Goal: Transaction & Acquisition: Purchase product/service

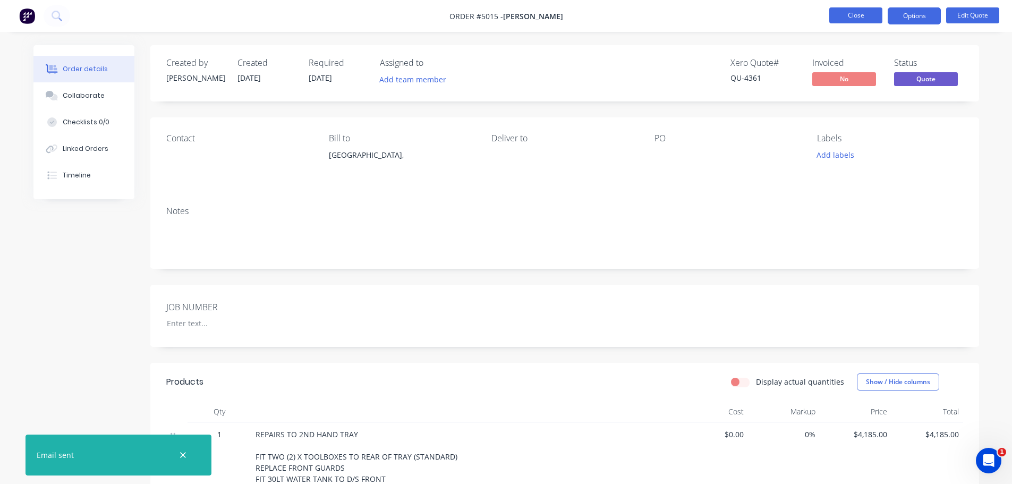
click at [856, 18] on button "Close" at bounding box center [855, 15] width 53 height 16
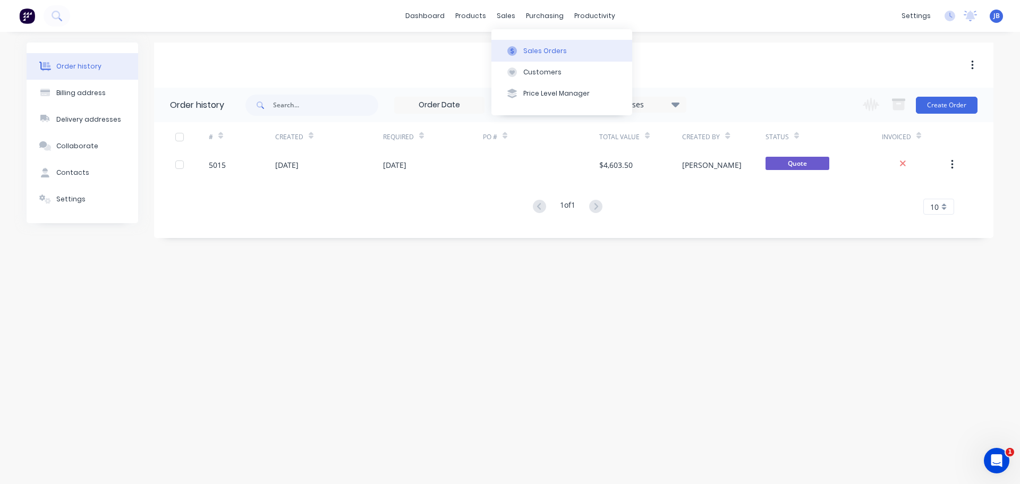
click at [524, 53] on div "Sales Orders" at bounding box center [545, 51] width 44 height 10
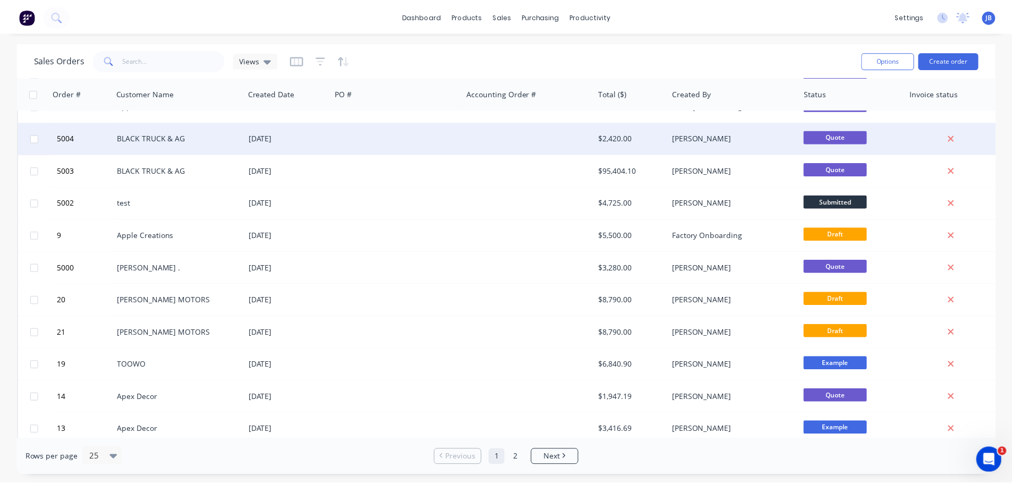
scroll to position [266, 0]
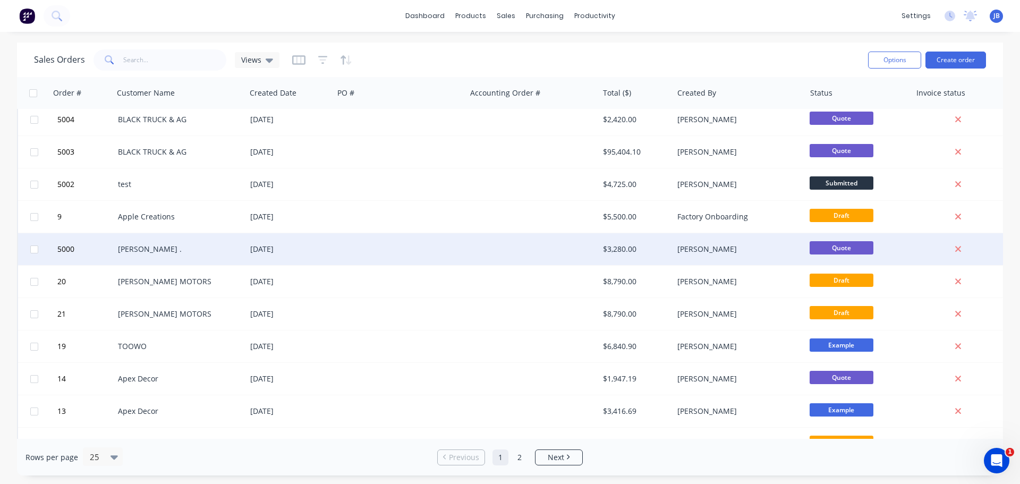
click at [176, 251] on div "[PERSON_NAME] ." at bounding box center [177, 249] width 118 height 11
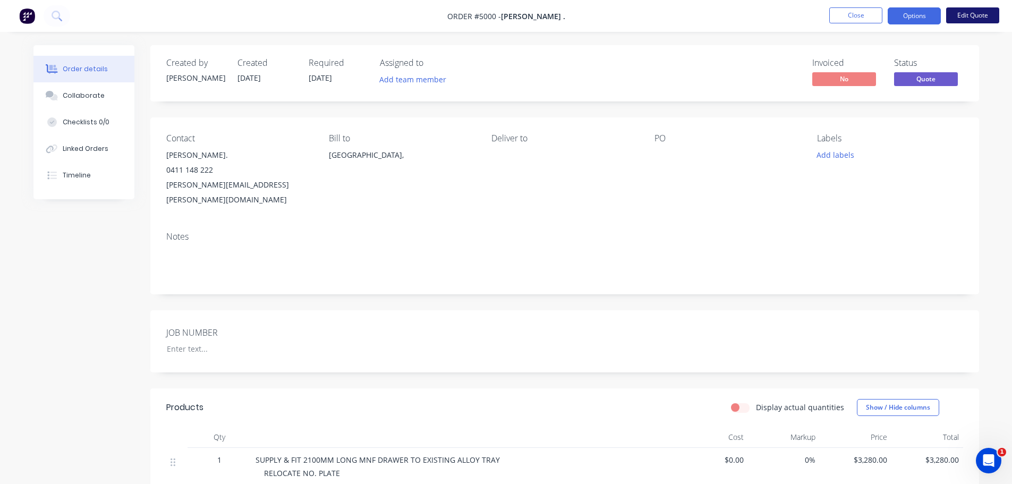
click at [986, 13] on button "Edit Quote" at bounding box center [972, 15] width 53 height 16
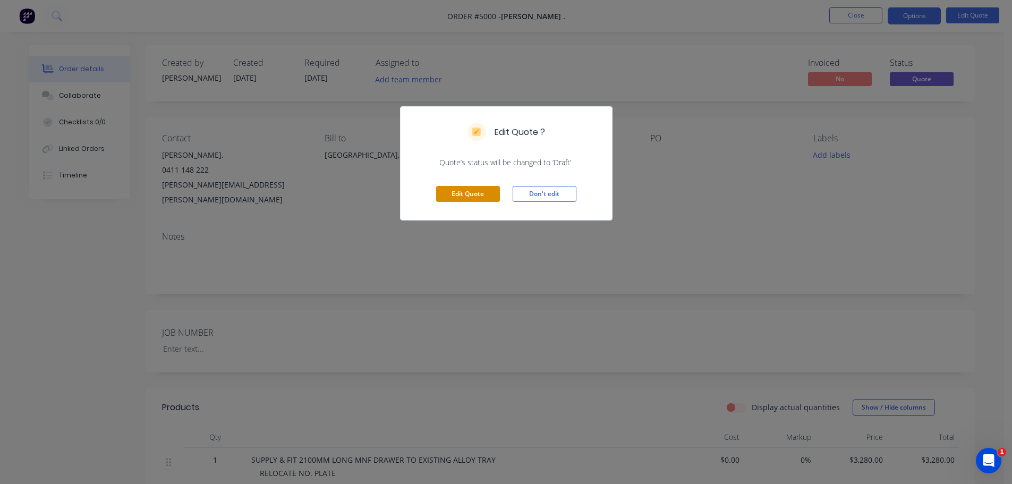
click at [462, 192] on button "Edit Quote" at bounding box center [468, 194] width 64 height 16
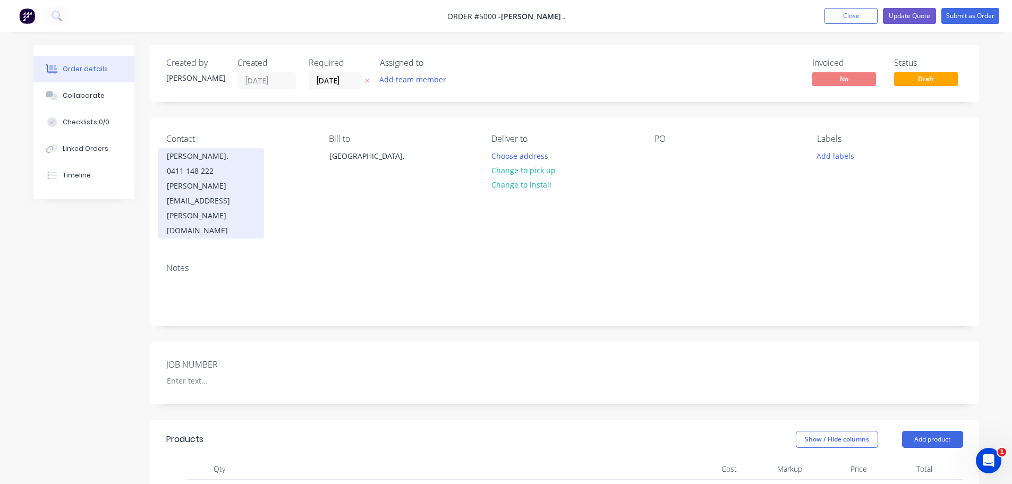
click at [240, 160] on div "[PERSON_NAME]." at bounding box center [211, 156] width 88 height 15
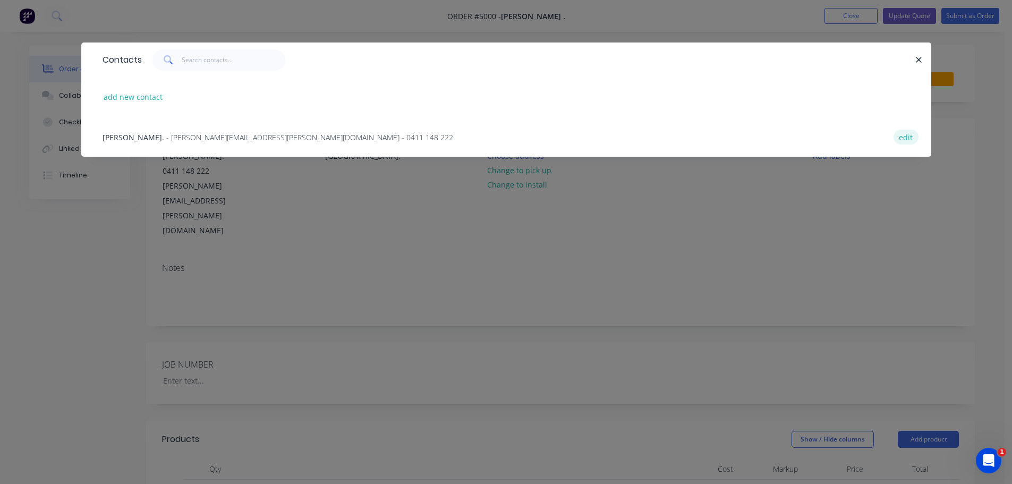
click at [904, 135] on button "edit" at bounding box center [905, 137] width 25 height 14
select select "AU"
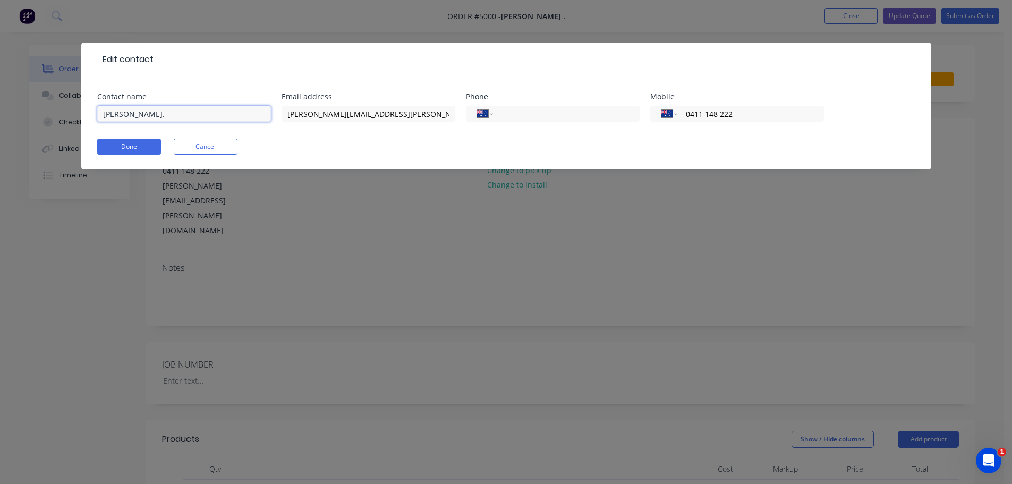
click at [150, 112] on input "[PERSON_NAME]." at bounding box center [184, 114] width 174 height 16
type input "[PERSON_NAME]"
click at [145, 149] on button "Done" at bounding box center [129, 147] width 64 height 16
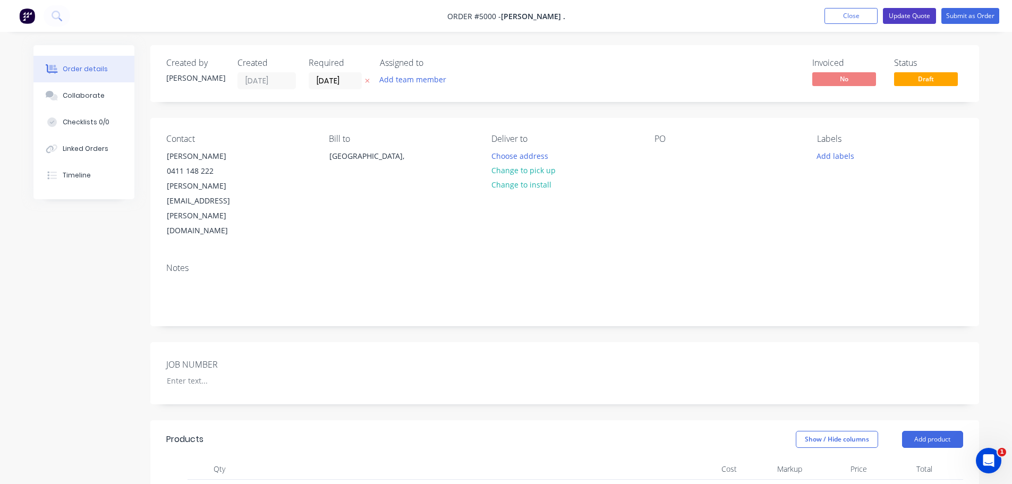
click at [908, 14] on button "Update Quote" at bounding box center [909, 16] width 53 height 16
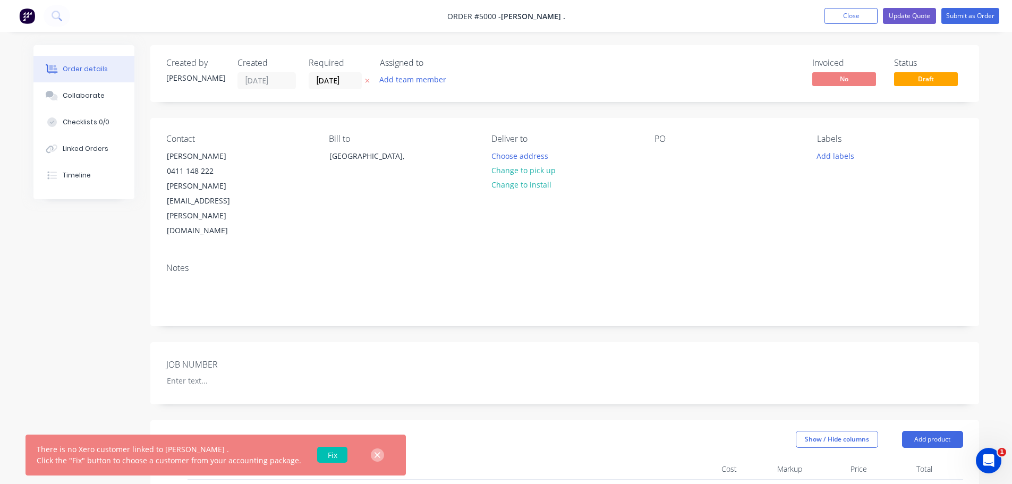
click at [374, 456] on icon "button" at bounding box center [377, 455] width 6 height 6
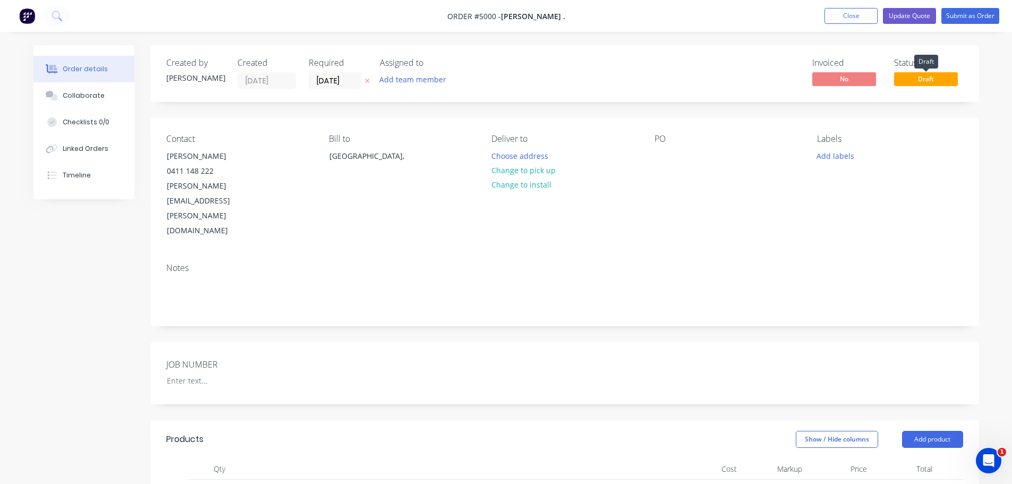
click at [920, 83] on span "Draft" at bounding box center [926, 78] width 64 height 13
click at [909, 17] on button "Update Quote" at bounding box center [909, 16] width 53 height 16
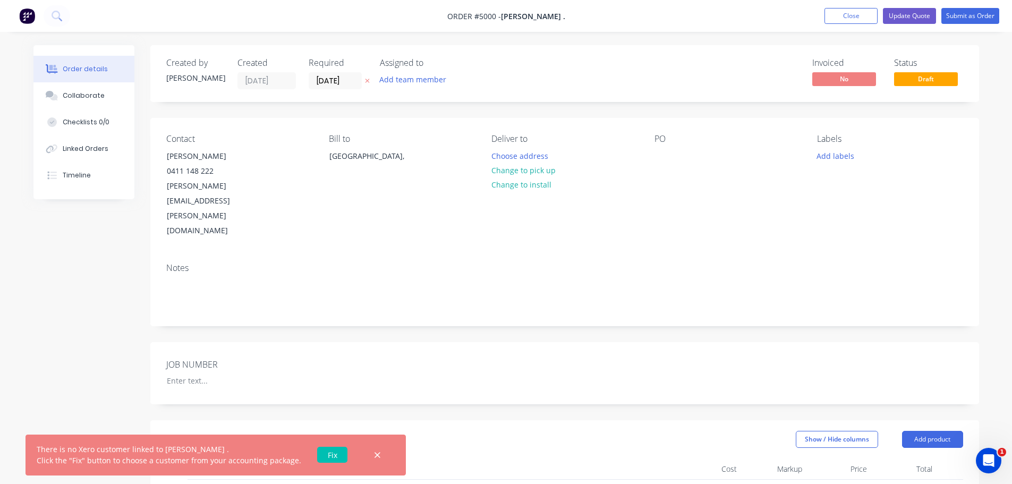
click at [729, 53] on div "Created by [PERSON_NAME] Created [DATE] Required [DATE] Assigned to Add team me…" at bounding box center [564, 73] width 829 height 57
click at [374, 456] on icon "button" at bounding box center [377, 455] width 6 height 6
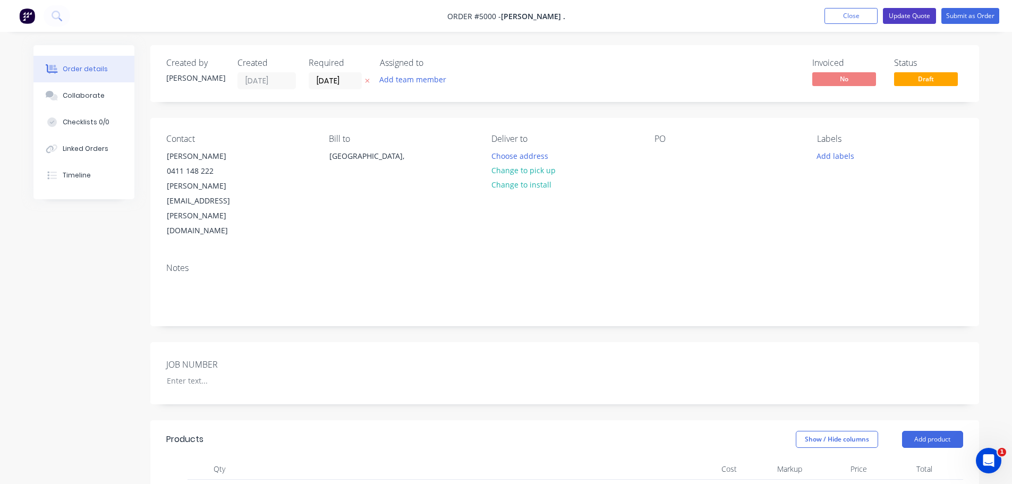
click at [904, 16] on button "Update Quote" at bounding box center [909, 16] width 53 height 16
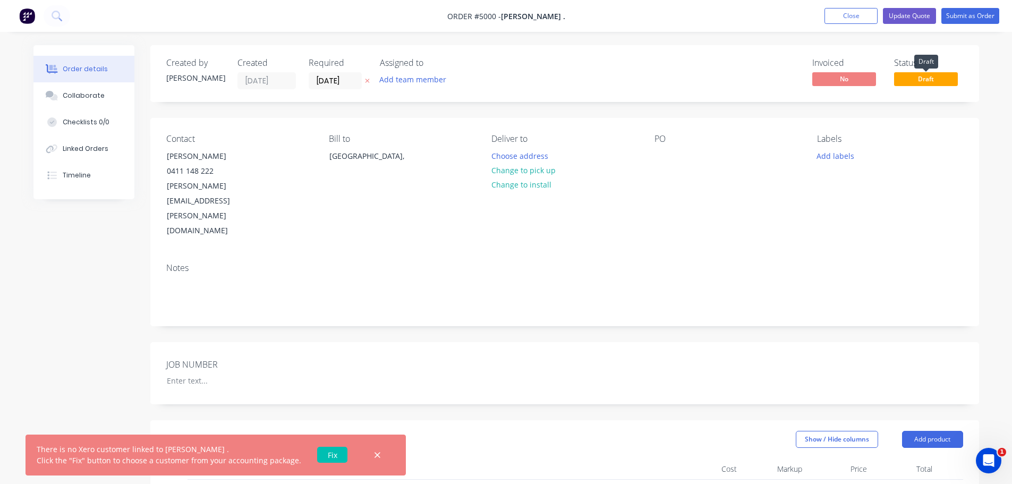
click at [932, 81] on span "Draft" at bounding box center [926, 78] width 64 height 13
click at [958, 18] on button "Submit as Order" at bounding box center [970, 16] width 58 height 16
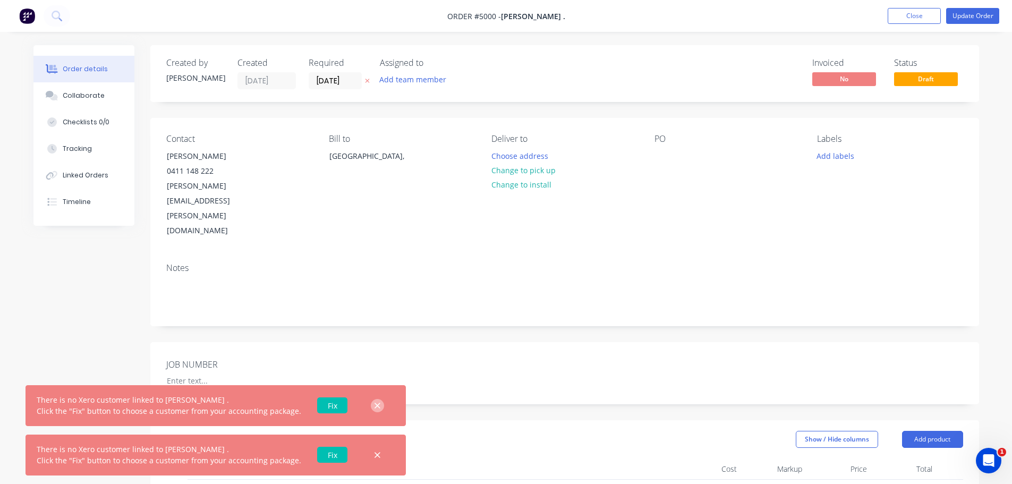
click at [374, 404] on icon "button" at bounding box center [377, 406] width 7 height 10
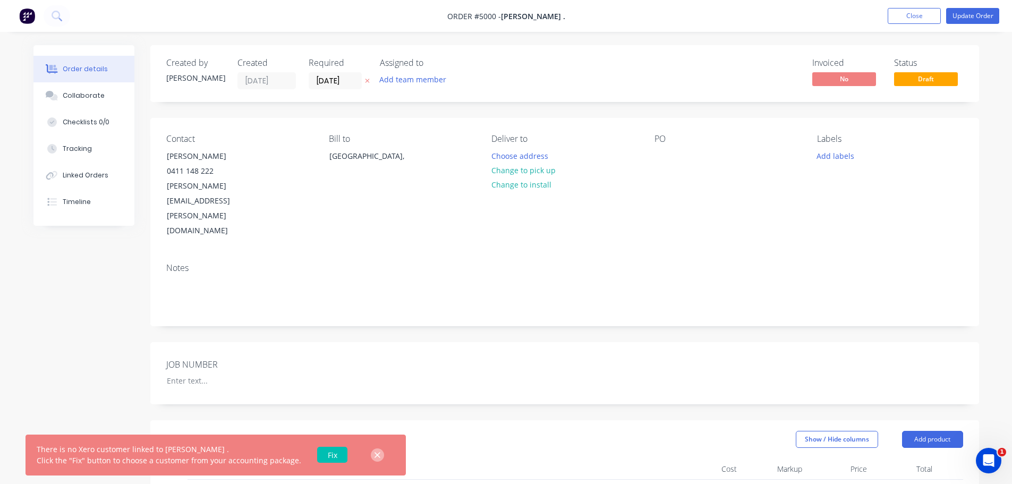
click at [374, 453] on icon "button" at bounding box center [377, 455] width 7 height 10
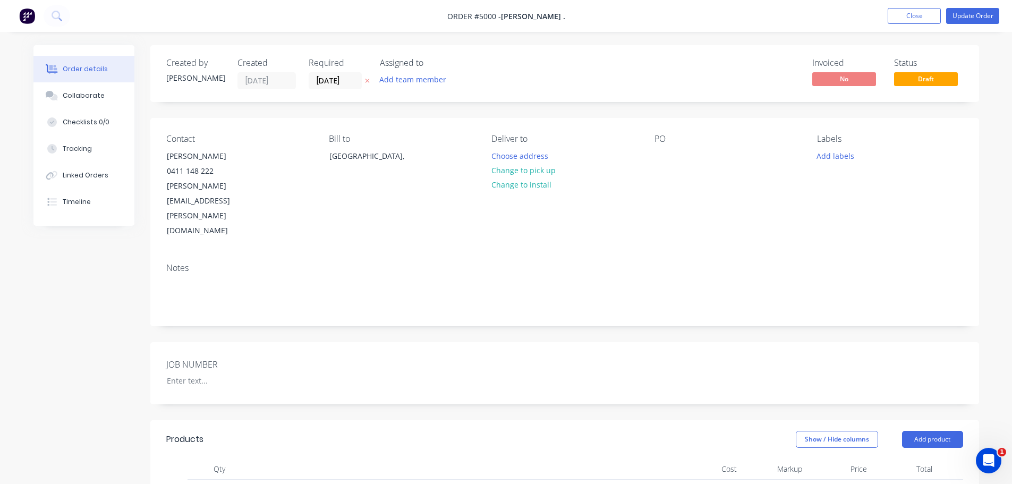
click at [992, 457] on icon "Open Intercom Messenger" at bounding box center [989, 461] width 18 height 18
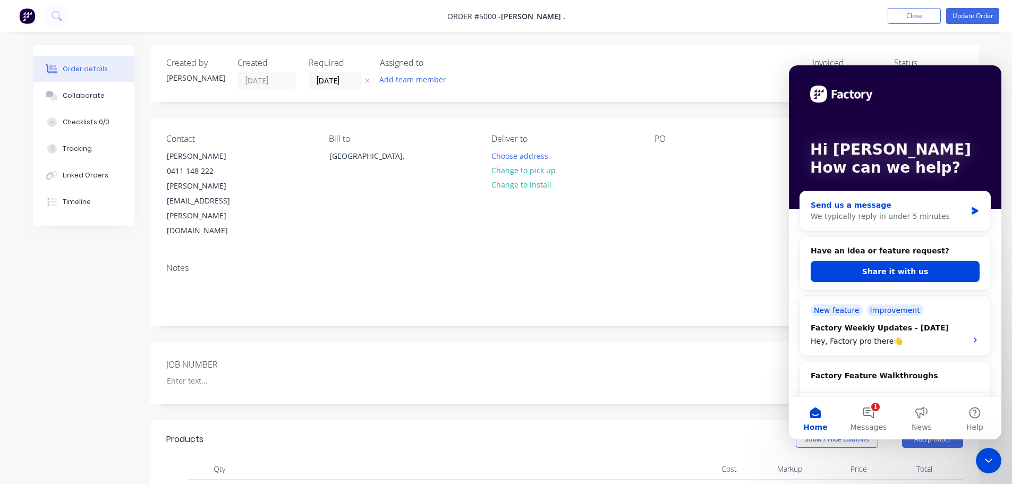
click at [875, 214] on div "We typically reply in under 5 minutes" at bounding box center [889, 216] width 156 height 11
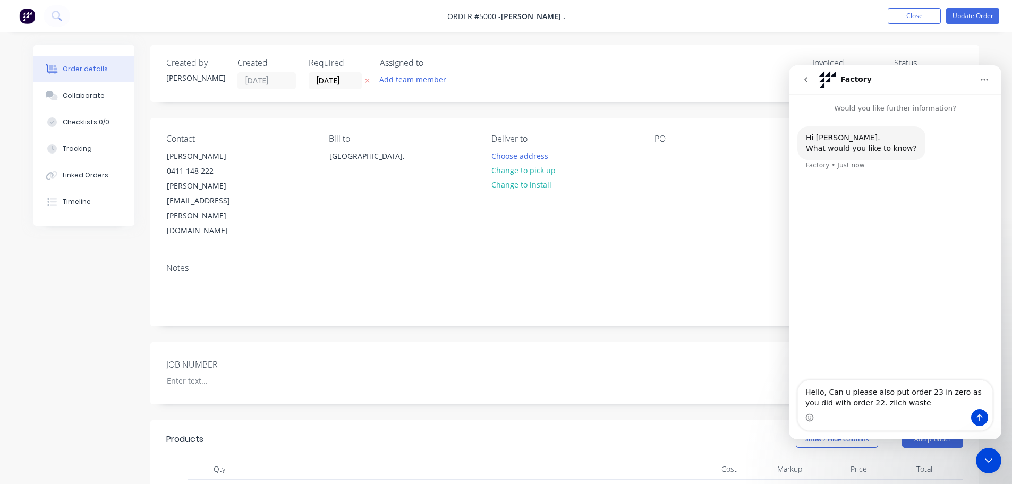
type textarea "Hello, Can u please also put order 23 in zero as you did with order 22. zilch w…"
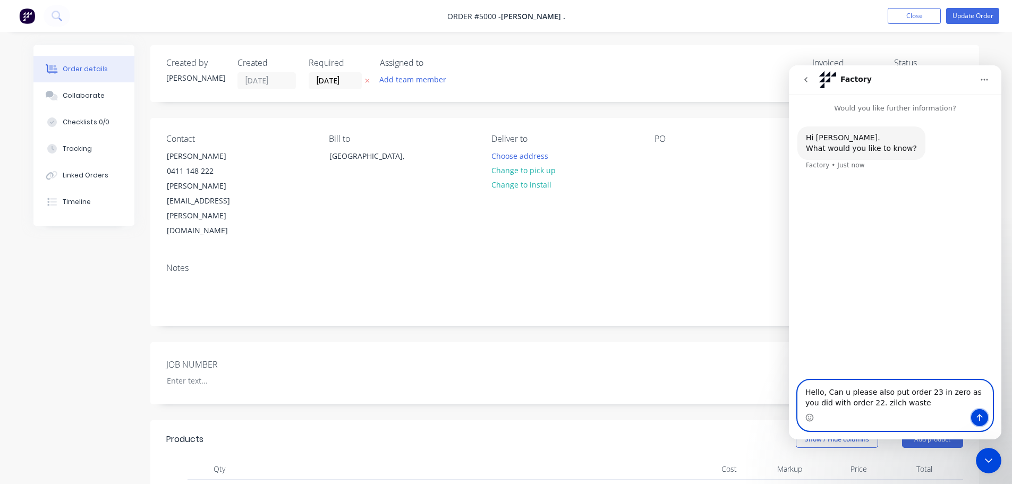
click at [977, 421] on icon "Send a message…" at bounding box center [979, 417] width 8 height 8
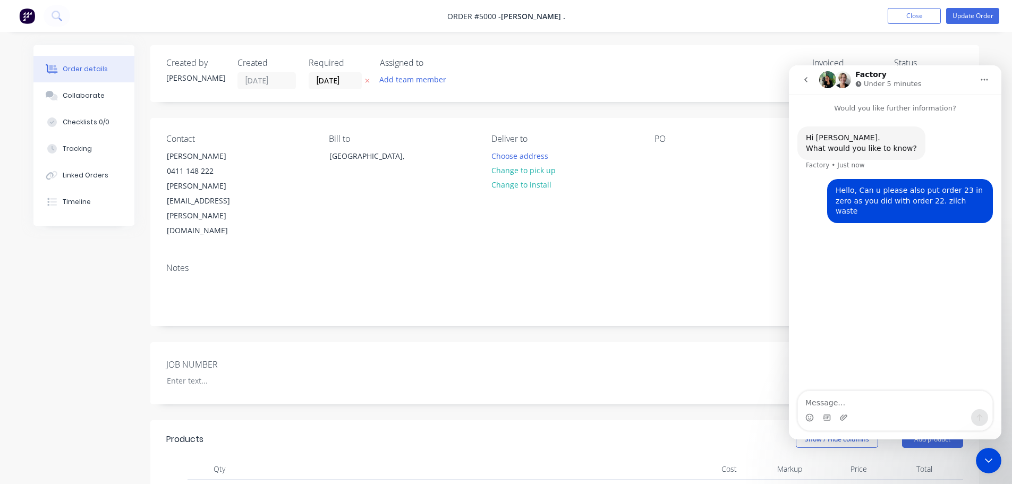
click at [798, 41] on div "Order details Collaborate Checklists 0/0 Tracking Linked Orders Timeline Order …" at bounding box center [506, 416] width 1012 height 833
click at [773, 48] on div "Created by [PERSON_NAME] Created [DATE] Required [DATE] Assigned to Add team me…" at bounding box center [564, 73] width 829 height 57
click at [666, 93] on div "Created by [PERSON_NAME] Created [DATE] Required [DATE] Assigned to Add team me…" at bounding box center [564, 73] width 829 height 57
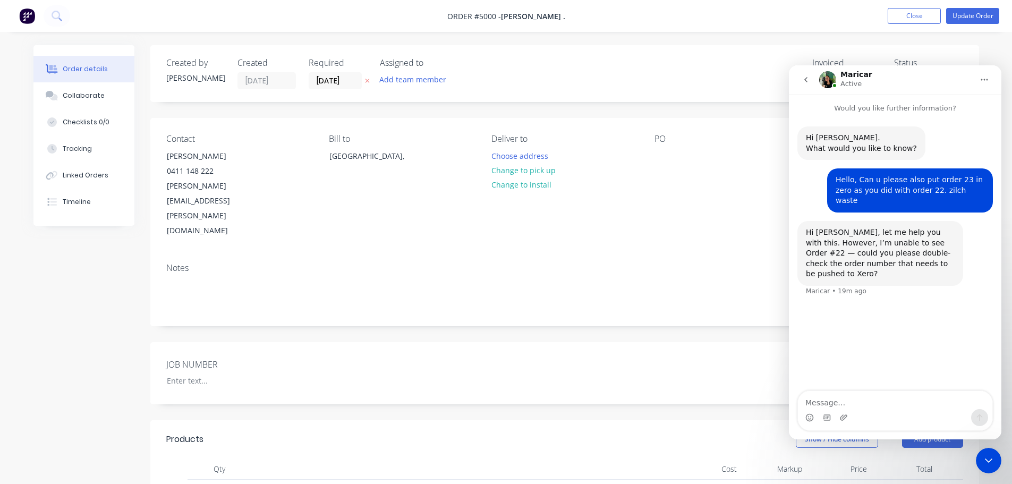
click at [679, 90] on div "Created by [PERSON_NAME] Created [DATE] Required [DATE] Assigned to Add team me…" at bounding box center [564, 73] width 829 height 57
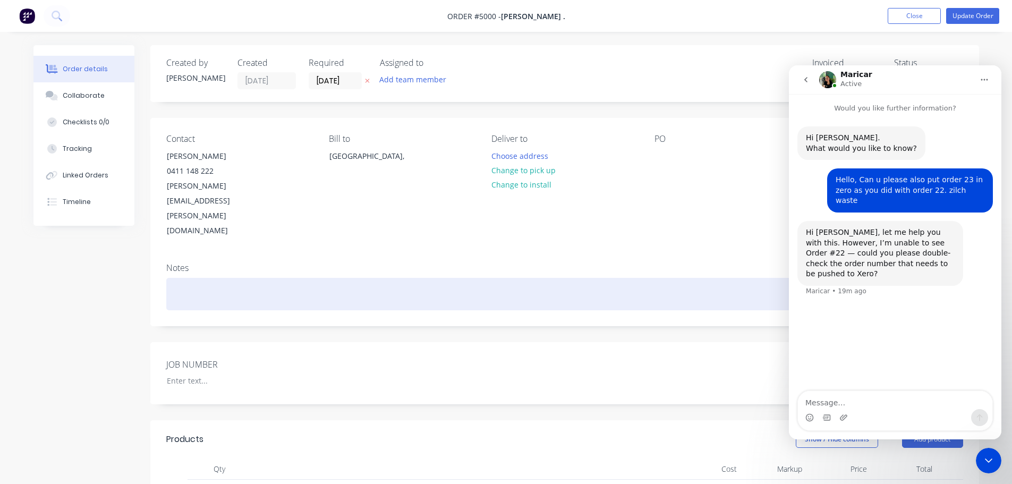
click at [651, 278] on div at bounding box center [564, 294] width 797 height 32
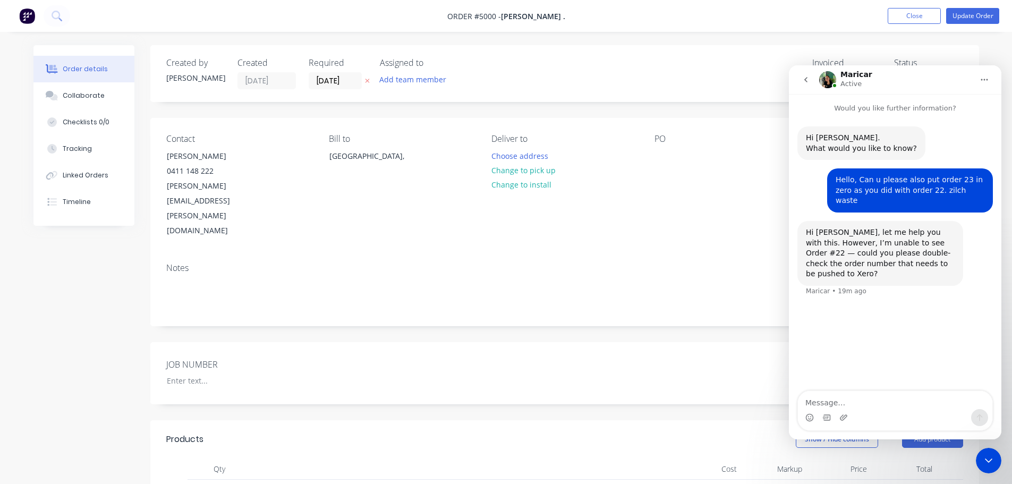
click at [584, 200] on div "Contact [PERSON_NAME] [PHONE_NUMBER] [PERSON_NAME][EMAIL_ADDRESS][PERSON_NAME][…" at bounding box center [564, 186] width 829 height 137
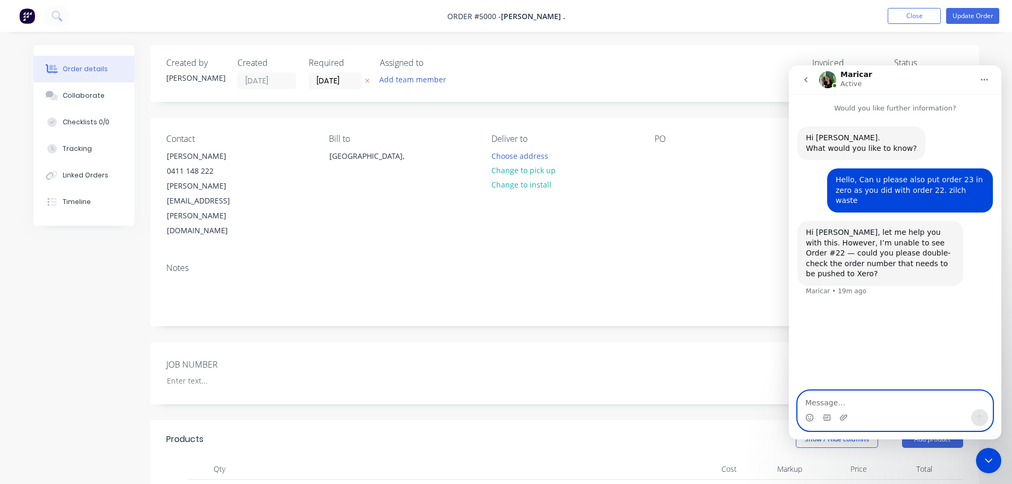
click at [845, 399] on textarea "Message…" at bounding box center [895, 400] width 194 height 18
type textarea "5000"
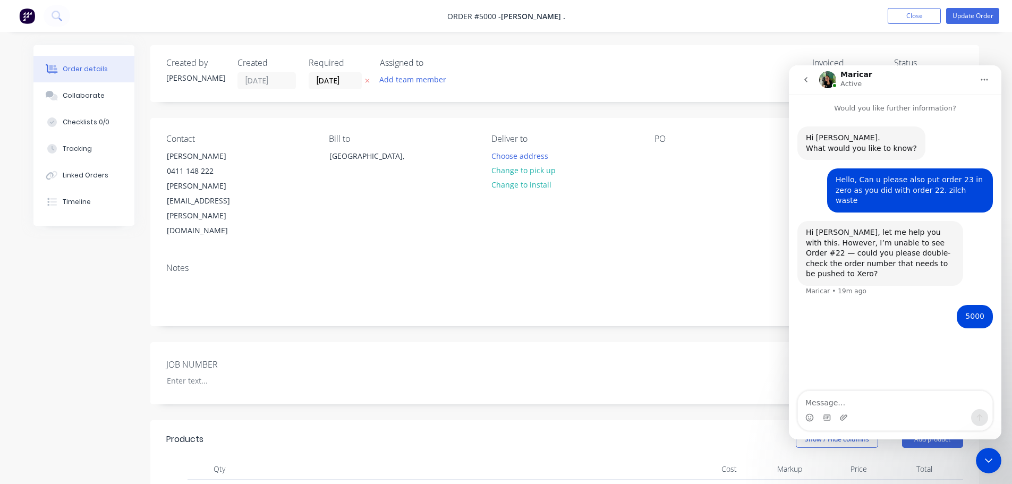
click at [722, 81] on div "Created by [PERSON_NAME] Created [DATE] Required [DATE] Assigned to Add team me…" at bounding box center [564, 73] width 829 height 57
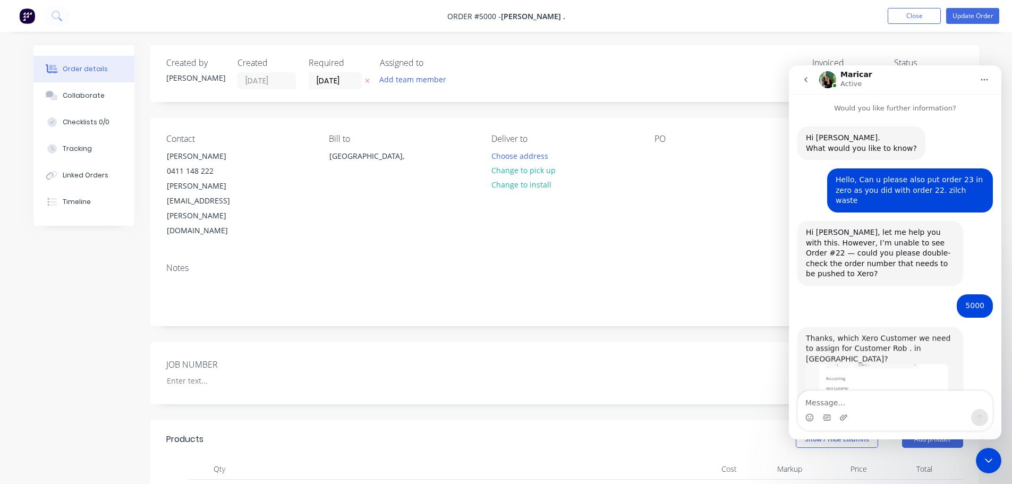
scroll to position [89, 0]
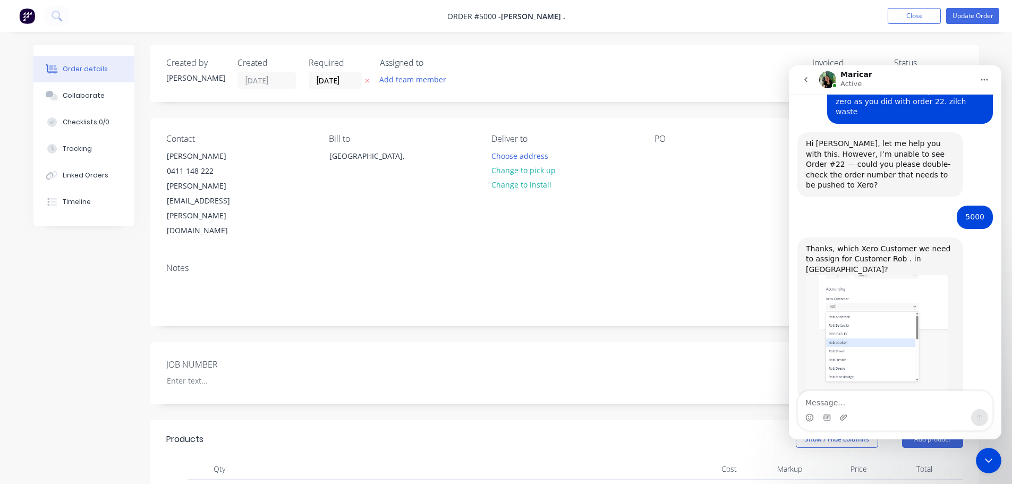
click at [741, 83] on div at bounding box center [764, 73] width 69 height 31
click at [758, 172] on div "PO" at bounding box center [727, 186] width 146 height 105
click at [767, 70] on div at bounding box center [764, 73] width 69 height 31
drag, startPoint x: 806, startPoint y: 83, endPoint x: 1576, endPoint y: 148, distance: 772.5
click at [806, 83] on icon "go back" at bounding box center [806, 79] width 8 height 8
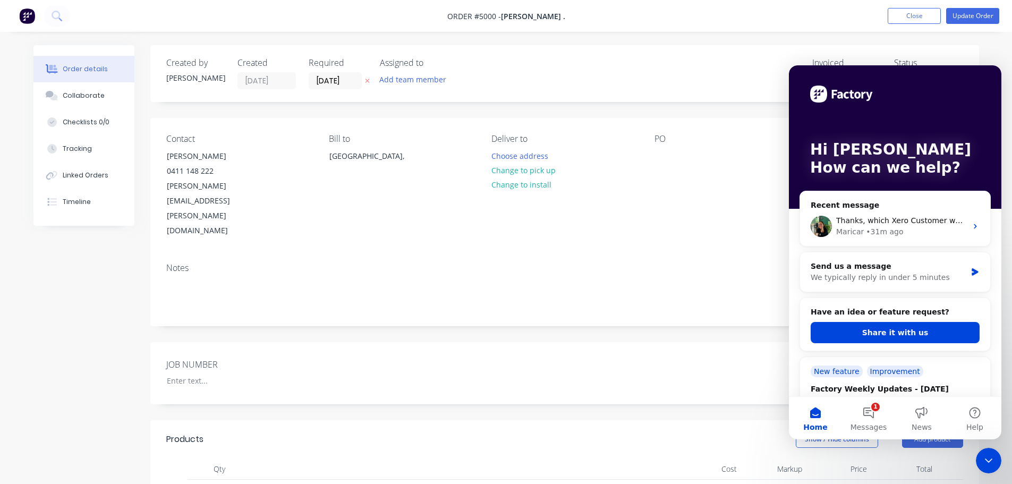
scroll to position [0, 0]
click at [683, 11] on nav "Order #5000 - Rob . Add product Close Update Order" at bounding box center [506, 16] width 1012 height 32
click at [808, 420] on button "Home" at bounding box center [815, 418] width 53 height 42
click at [333, 191] on div "Bill to [GEOGRAPHIC_DATA]," at bounding box center [402, 186] width 146 height 105
click at [984, 457] on icon "Close Intercom Messenger" at bounding box center [988, 460] width 13 height 13
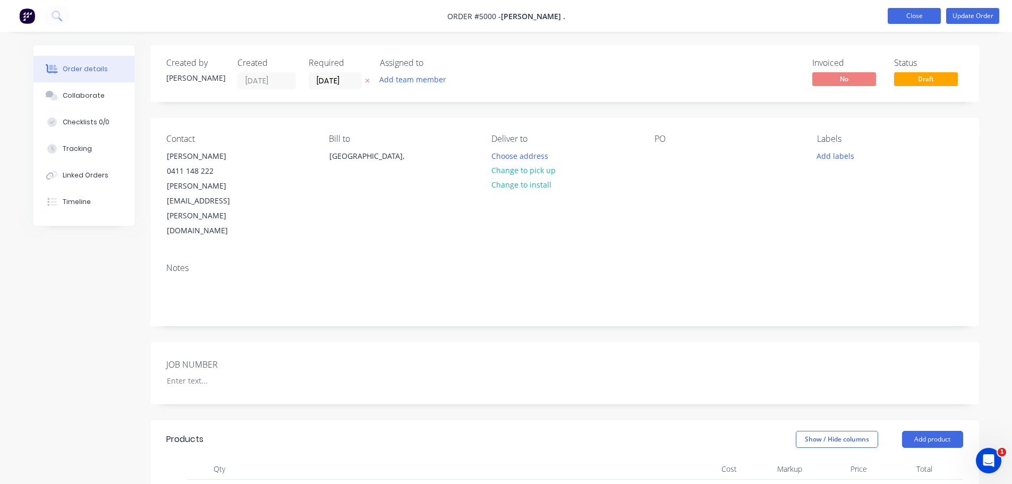
click at [900, 10] on button "Close" at bounding box center [914, 16] width 53 height 16
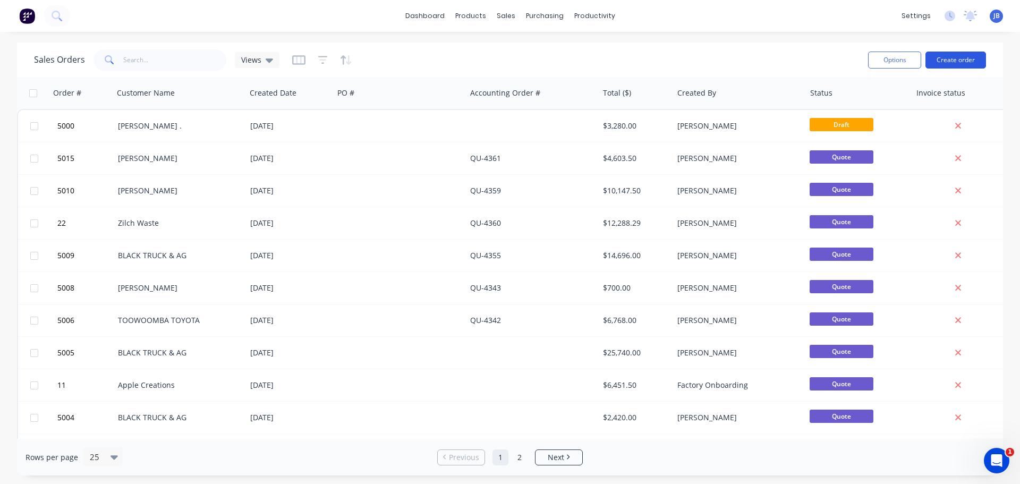
click at [970, 59] on button "Create order" at bounding box center [955, 60] width 61 height 17
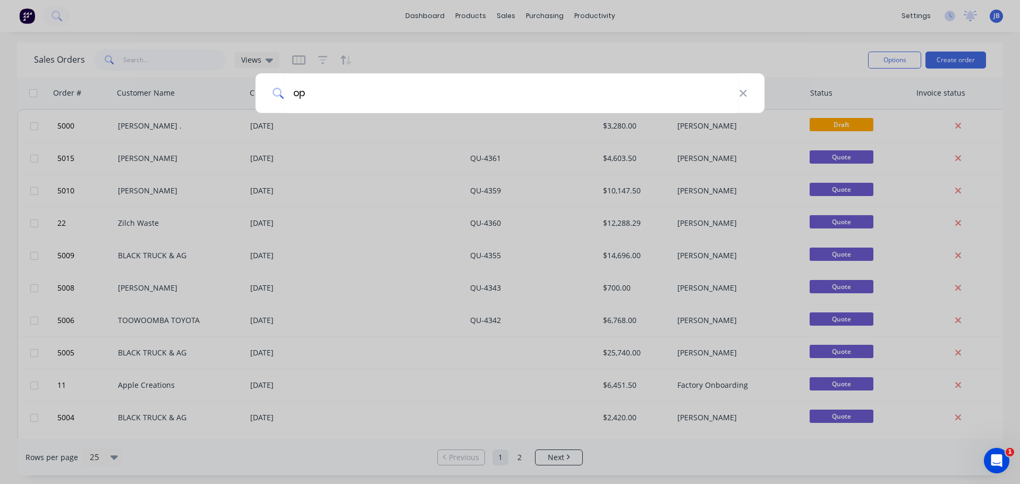
type input "opp"
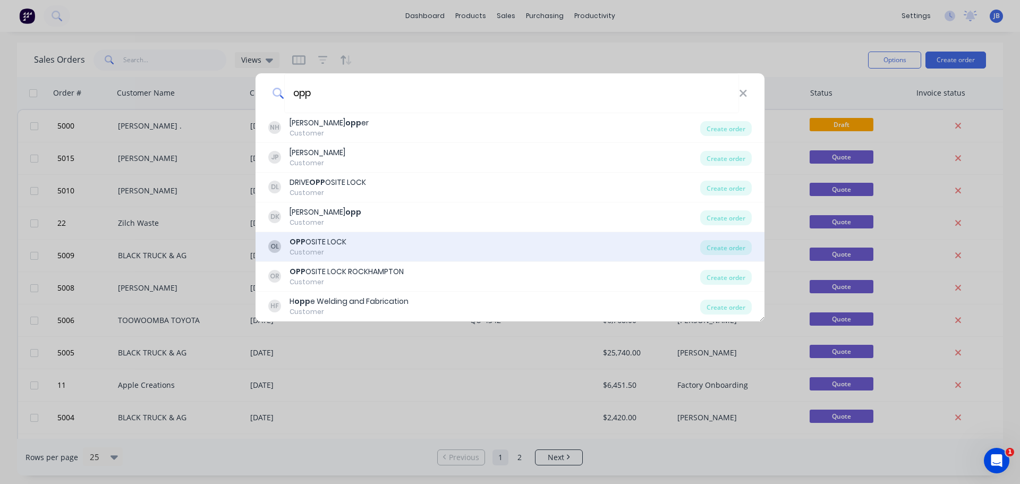
click at [370, 245] on div "OL OPP OSITE LOCK Customer" at bounding box center [484, 246] width 432 height 21
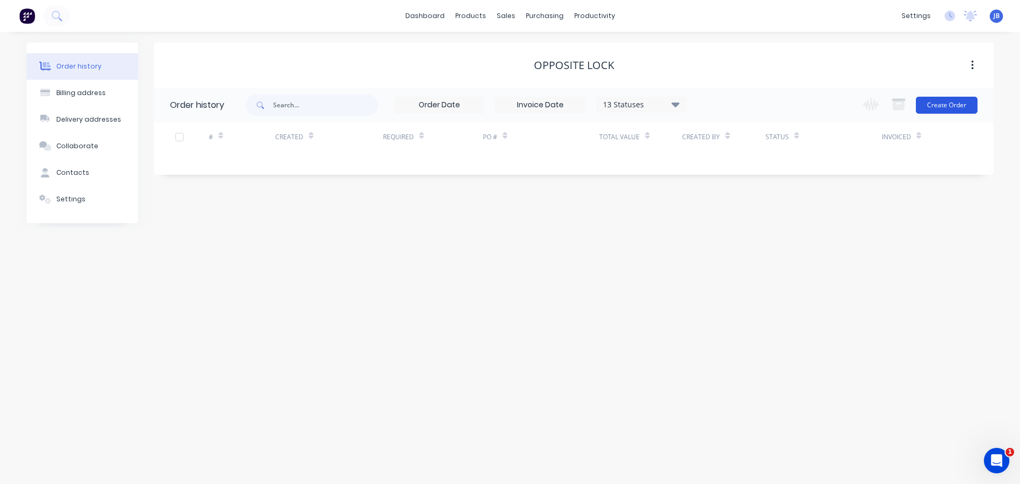
click at [956, 103] on button "Create Order" at bounding box center [947, 105] width 62 height 17
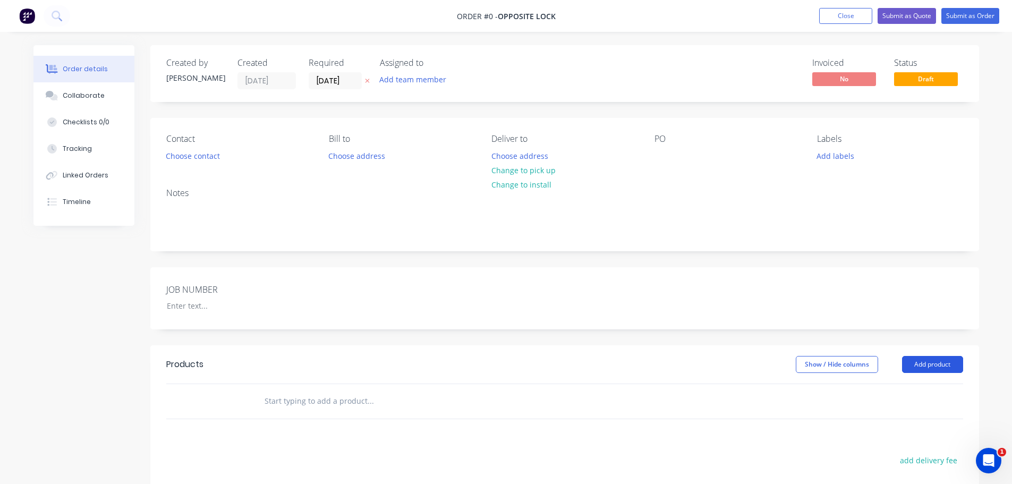
click at [950, 363] on button "Add product" at bounding box center [932, 364] width 61 height 17
click at [898, 418] on div "Basic product" at bounding box center [913, 412] width 82 height 15
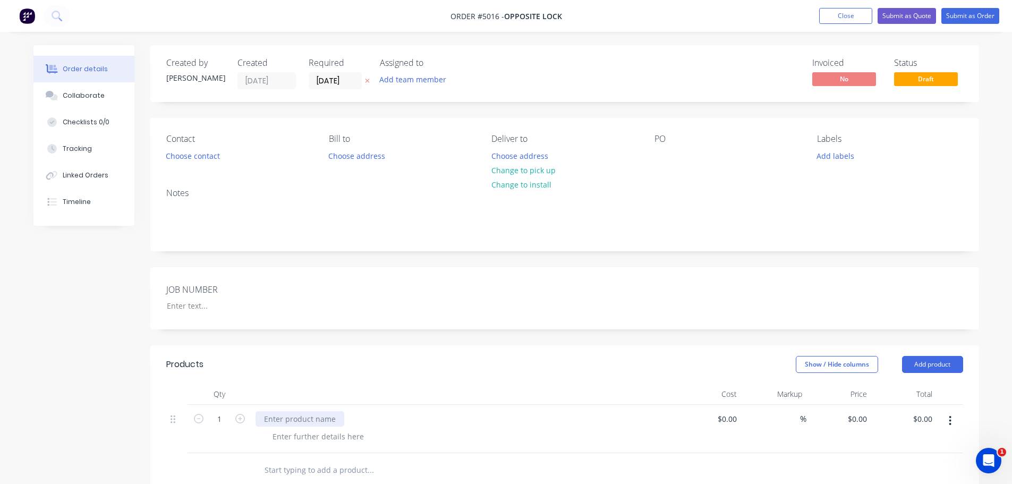
click at [296, 420] on div at bounding box center [300, 418] width 89 height 15
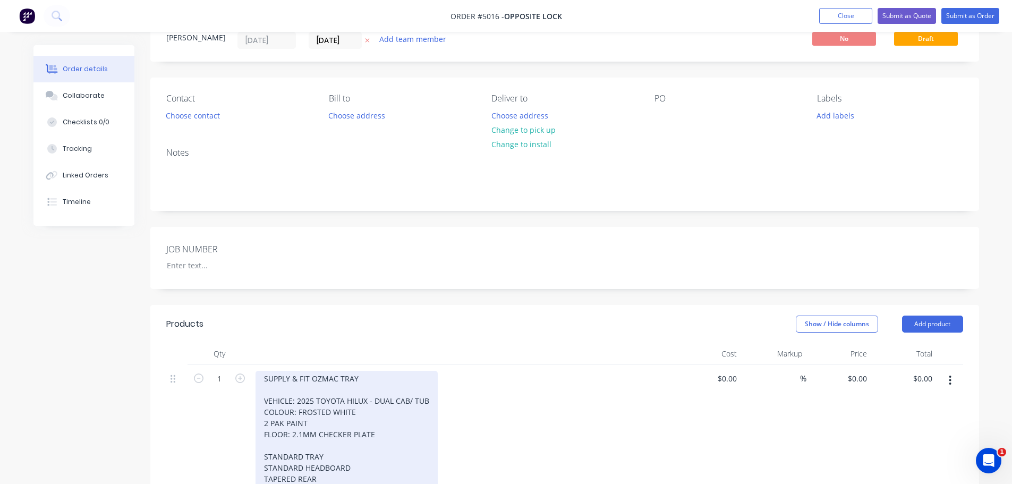
scroll to position [295, 0]
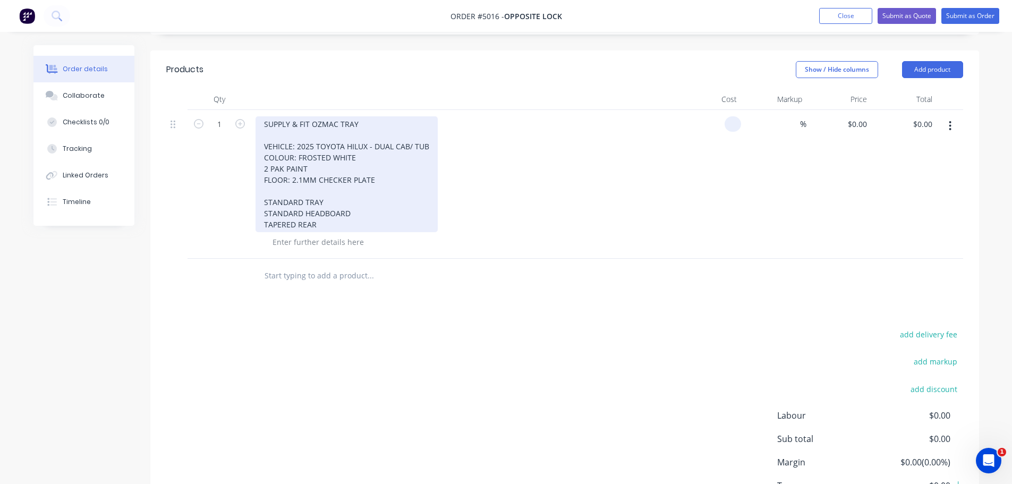
type input "$0.00"
type input "9"
type input "$6,906.45"
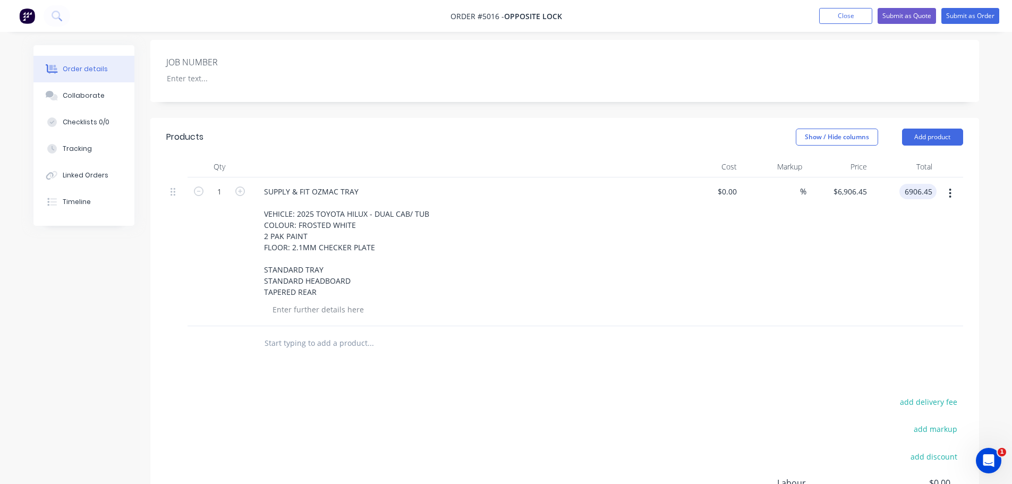
scroll to position [216, 0]
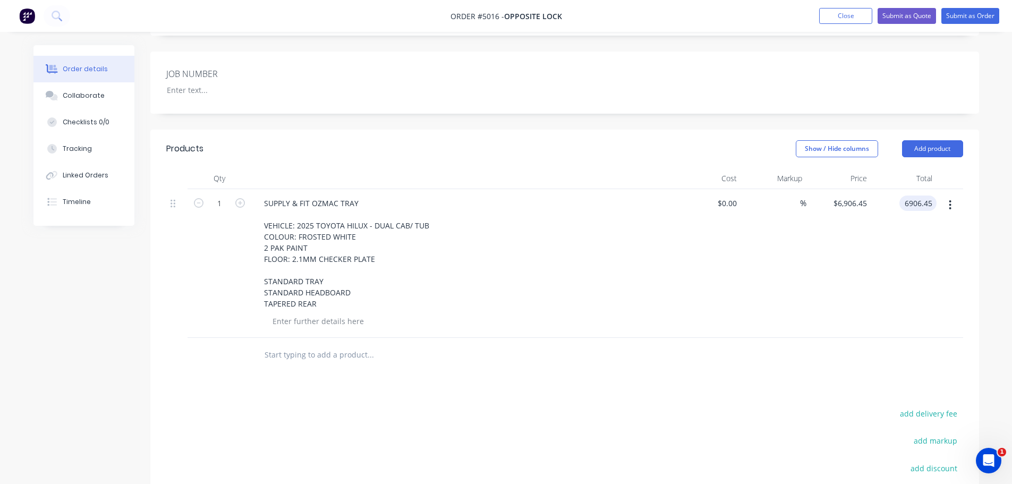
type input "$6,906.45"
click at [289, 354] on input "text" at bounding box center [370, 354] width 212 height 21
click at [264, 355] on input "TAPERED TOOLBOX" at bounding box center [370, 354] width 212 height 21
click at [405, 358] on input "TWO (2) X CUSTOM TAPERED TOOLBOX" at bounding box center [370, 354] width 212 height 21
type input "TWO (2) X CUSTOM TAPERED TOOLBOXES - REAR D/S & P/S"
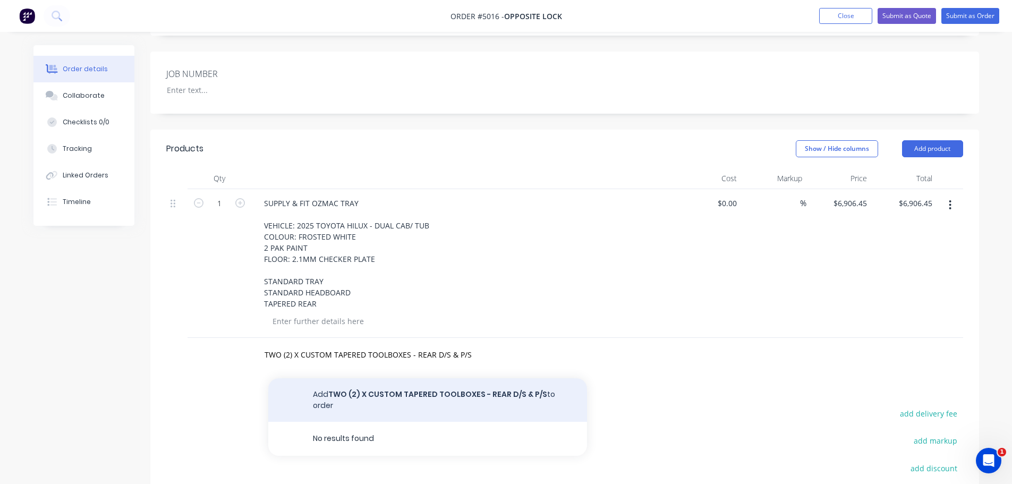
click at [411, 396] on button "Add TWO (2) X CUSTOM TAPERED TOOLBOXES - REAR D/S & P/S to order" at bounding box center [427, 400] width 319 height 44
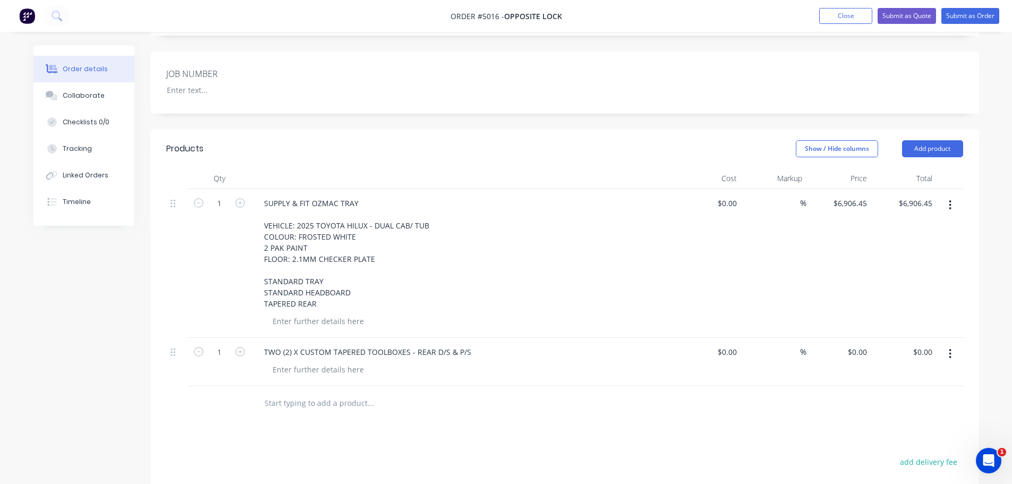
click at [321, 405] on input "text" at bounding box center [370, 403] width 212 height 21
type input "REMOVE TUB/ TRAY"
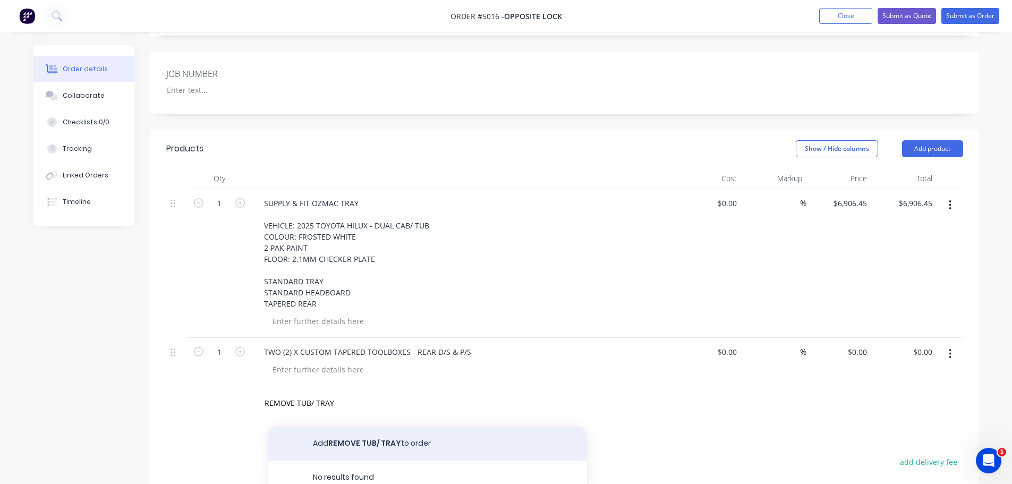
click at [323, 439] on button "Add REMOVE TUB/ TRAY to order" at bounding box center [427, 444] width 319 height 34
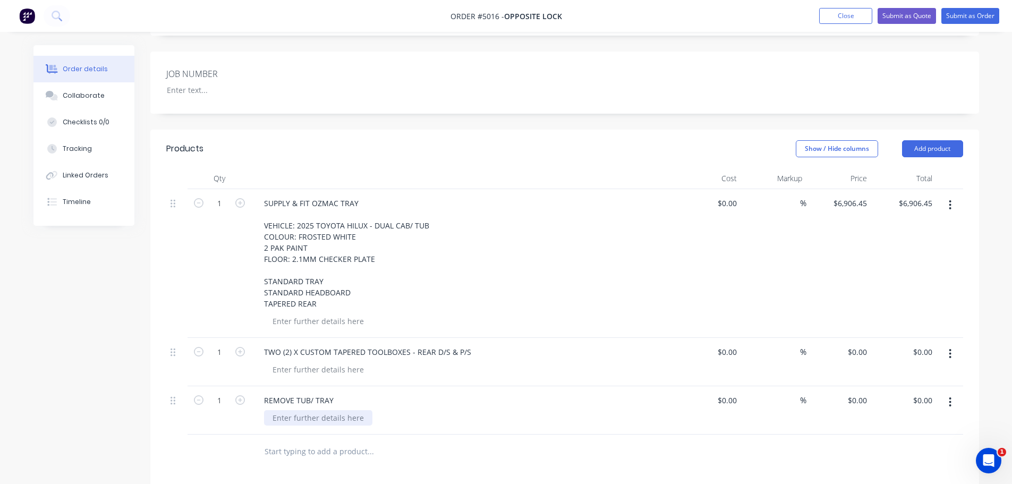
click at [295, 421] on div at bounding box center [318, 417] width 108 height 15
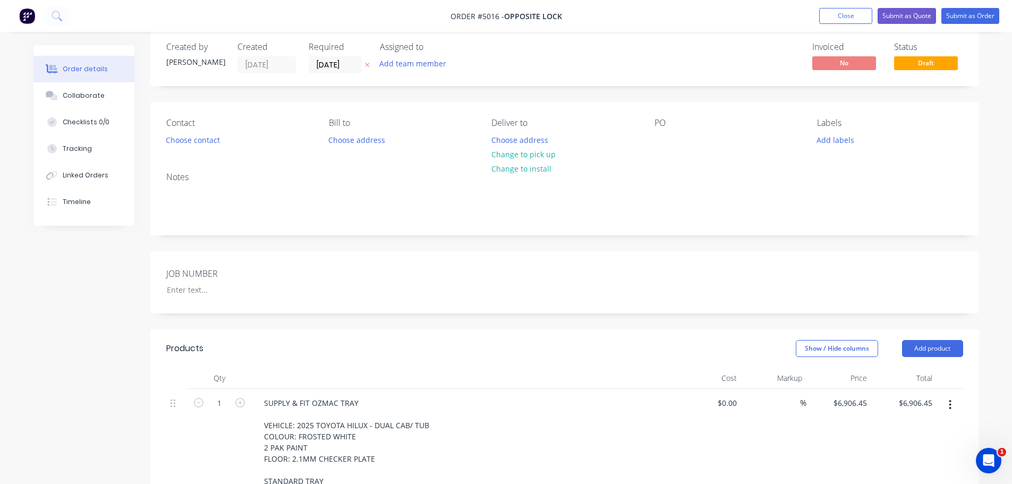
scroll to position [0, 0]
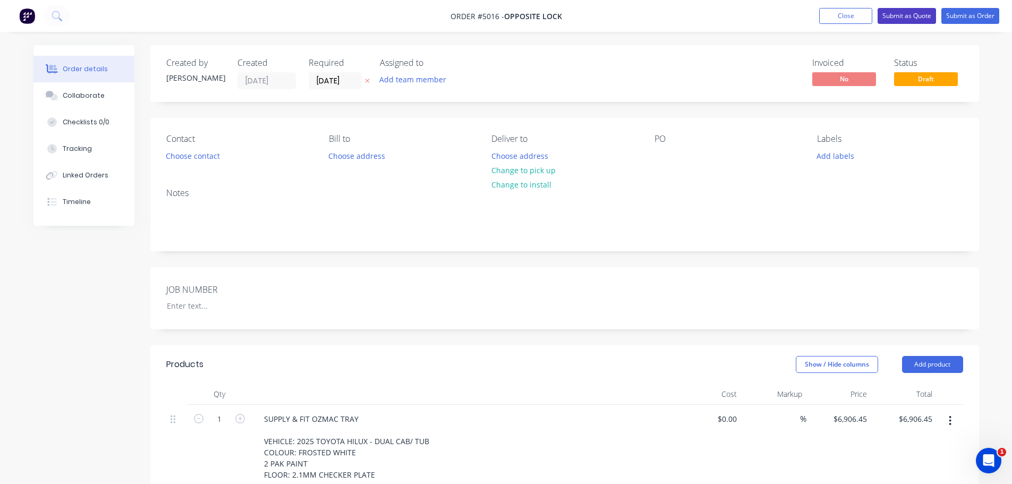
type input "$0.00"
click at [914, 15] on button "Submit as Quote" at bounding box center [907, 16] width 58 height 16
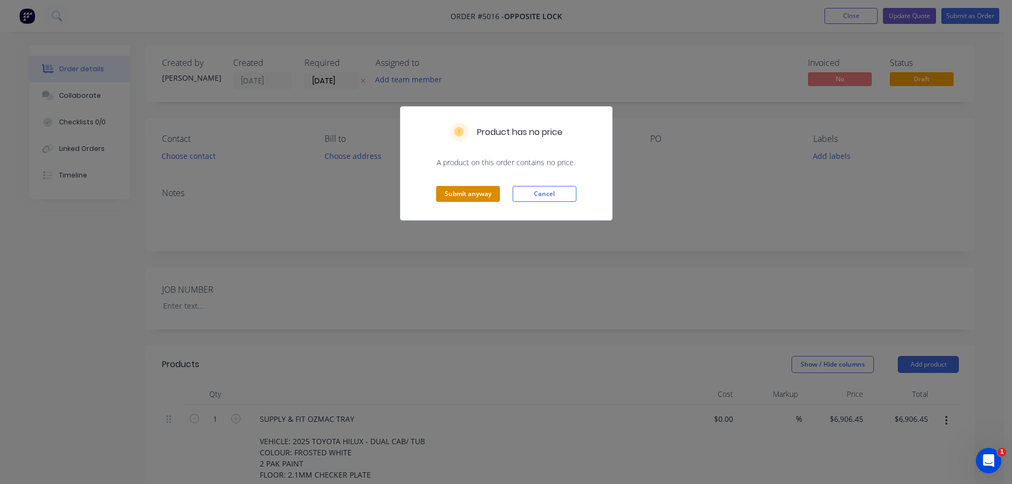
click at [468, 191] on button "Submit anyway" at bounding box center [468, 194] width 64 height 16
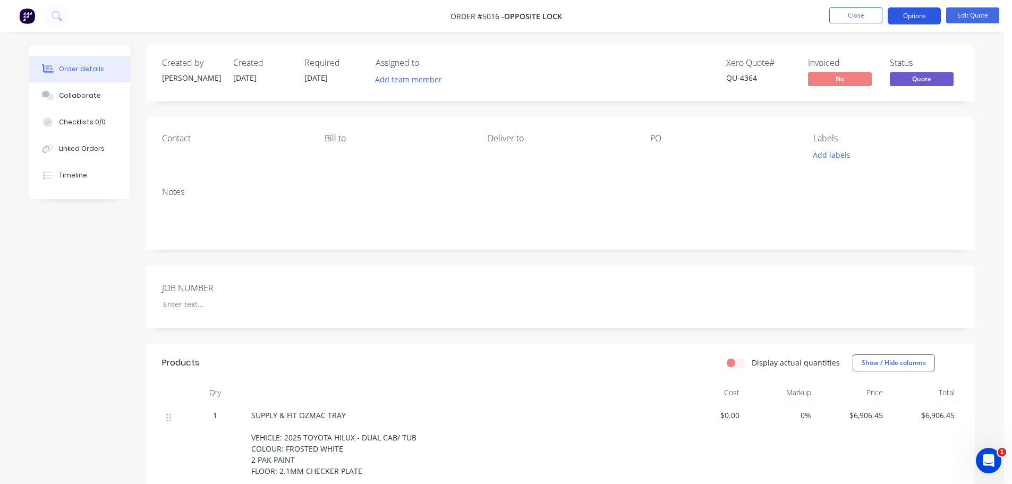
click at [901, 13] on button "Options" at bounding box center [914, 15] width 53 height 17
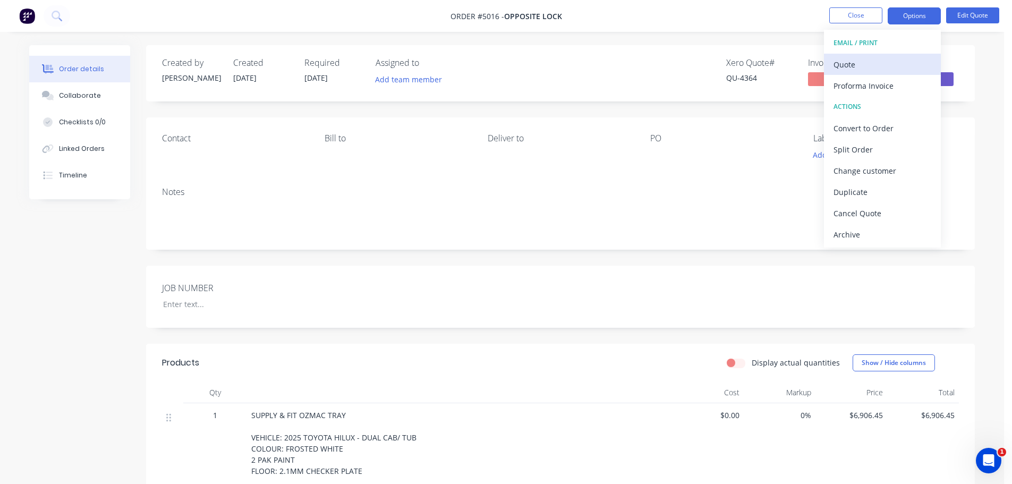
click at [896, 66] on div "Quote" at bounding box center [882, 64] width 98 height 15
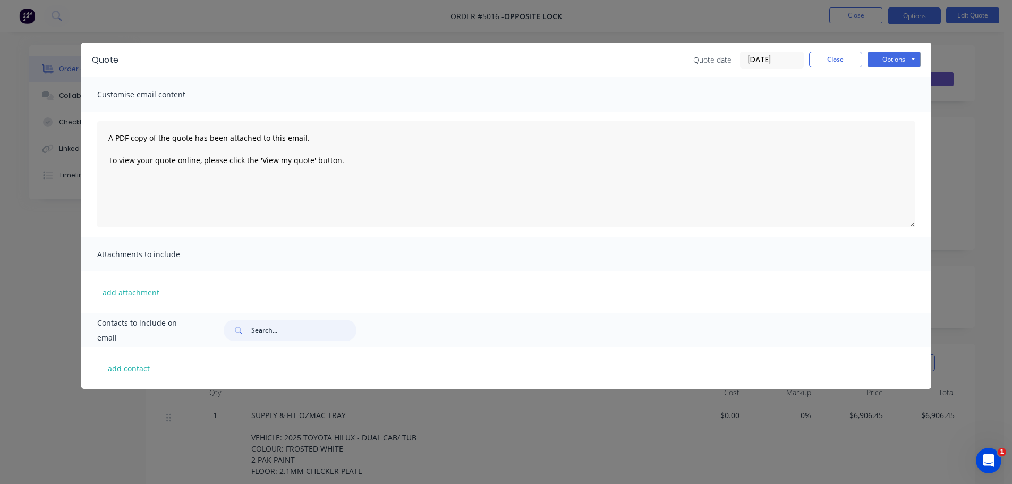
click at [254, 329] on input "text" at bounding box center [303, 330] width 105 height 21
type input "[EMAIL_ADDRESS][DOMAIN_NAME]"
click at [892, 62] on button "Options" at bounding box center [893, 60] width 53 height 16
click at [896, 109] on button "Email" at bounding box center [901, 114] width 68 height 18
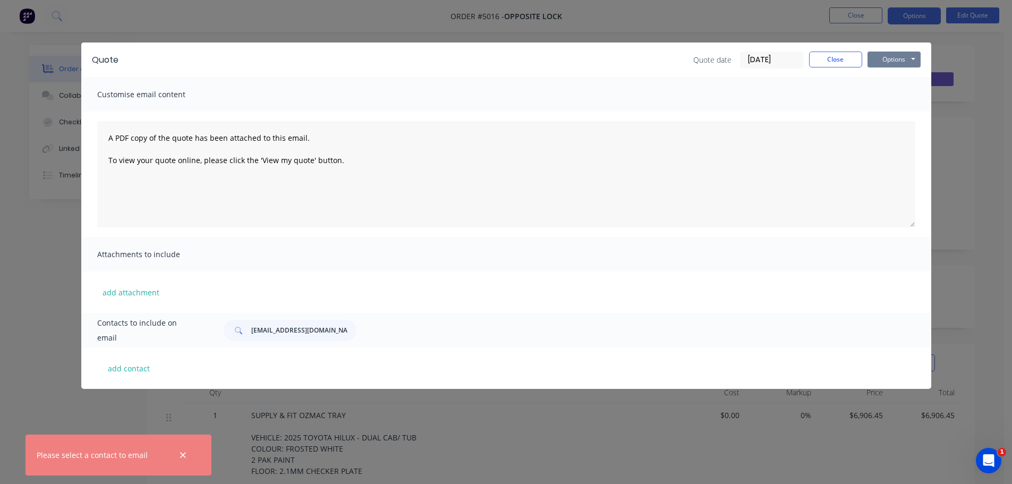
click at [899, 62] on button "Options" at bounding box center [893, 60] width 53 height 16
click at [896, 92] on button "Print" at bounding box center [901, 96] width 68 height 18
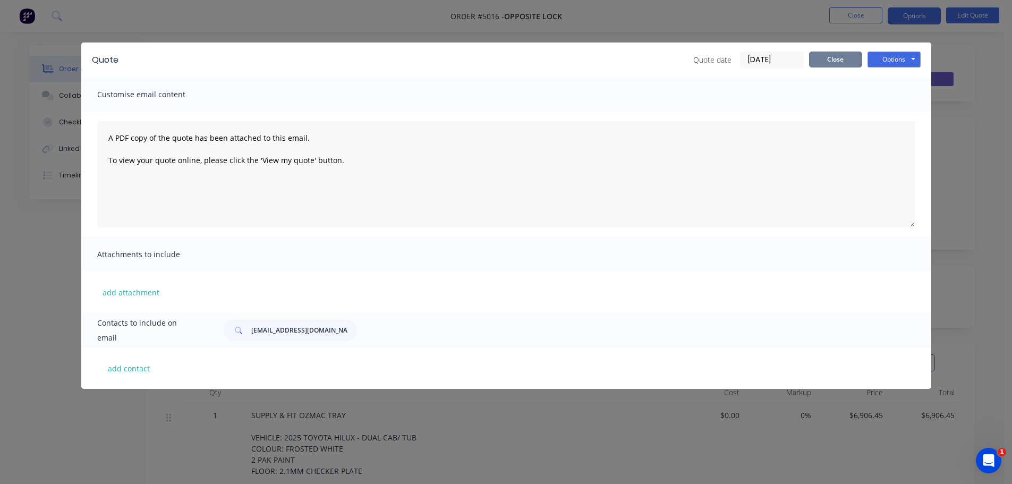
click at [823, 65] on button "Close" at bounding box center [835, 60] width 53 height 16
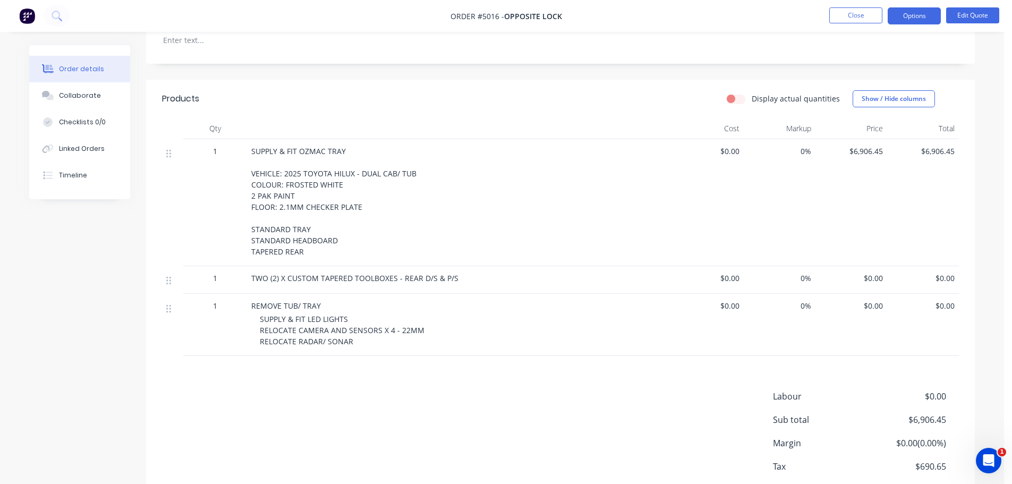
scroll to position [325, 0]
